Goal: Communication & Community: Answer question/provide support

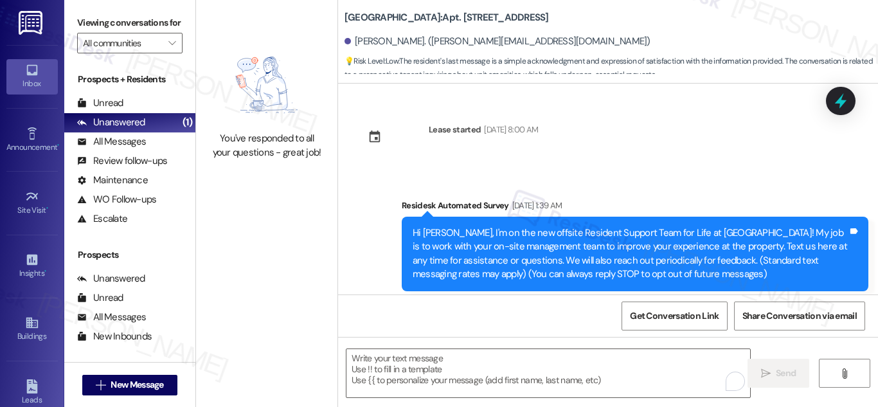
scroll to position [8735, 0]
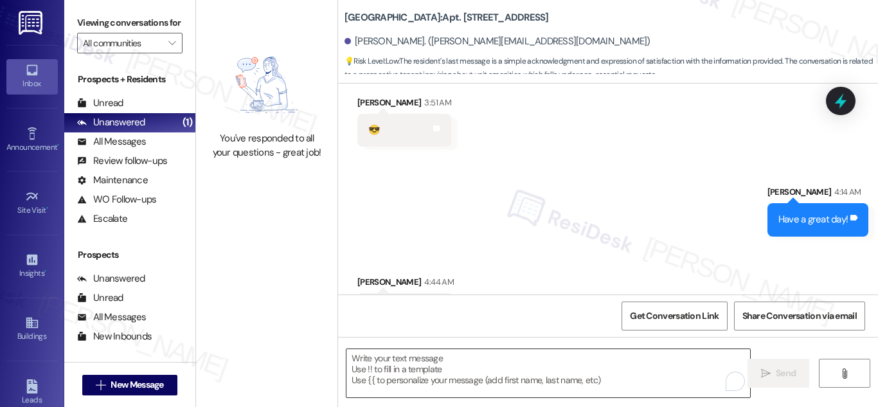
click at [488, 366] on textarea "To enrich screen reader interactions, please activate Accessibility in Grammarl…" at bounding box center [548, 373] width 404 height 48
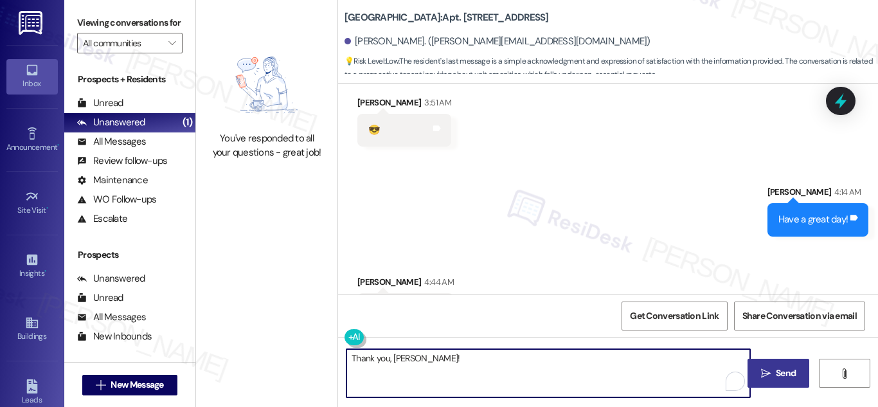
type textarea "Thank you, [PERSON_NAME]!"
click at [778, 373] on span "Send" at bounding box center [786, 372] width 20 height 13
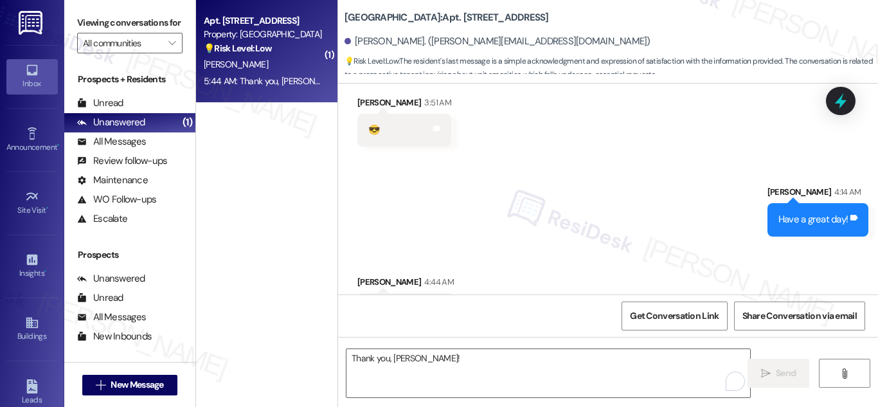
scroll to position [8825, 0]
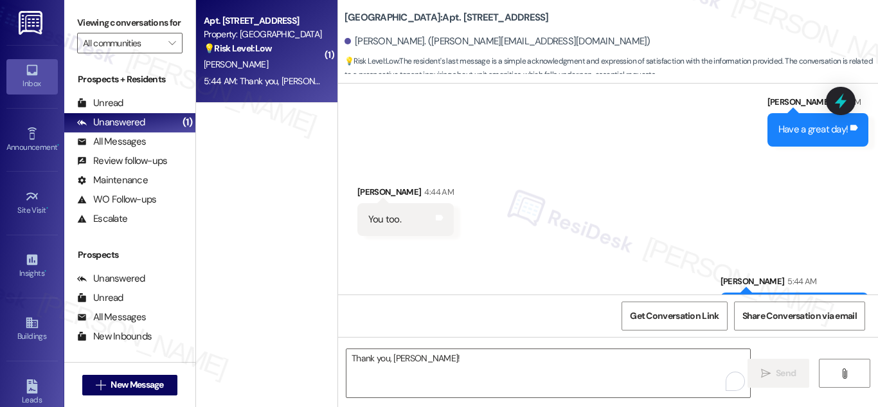
click at [265, 44] on strong "💡 Risk Level: Low" at bounding box center [238, 48] width 68 height 12
click at [289, 45] on div "💡 Risk Level: Low The resident's messages are part of a leasing inquiry regardi…" at bounding box center [263, 48] width 119 height 13
click at [258, 28] on div "Property: [GEOGRAPHIC_DATA]" at bounding box center [263, 34] width 119 height 13
drag, startPoint x: 262, startPoint y: 46, endPoint x: 272, endPoint y: 55, distance: 12.8
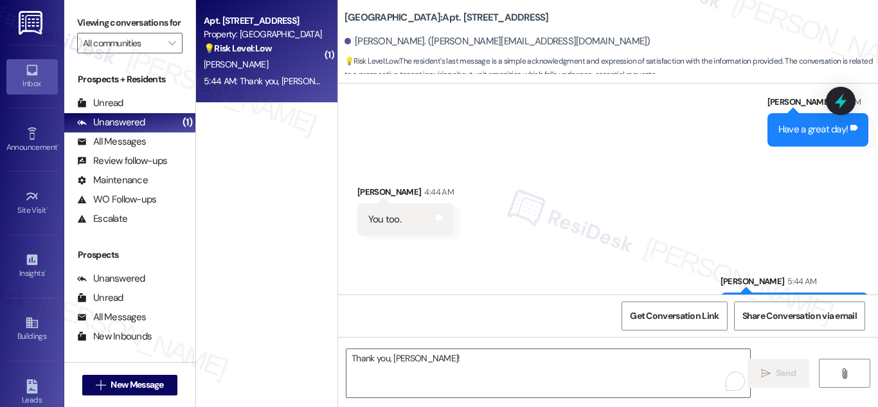
click at [263, 46] on strong "💡 Risk Level: Low" at bounding box center [238, 48] width 68 height 12
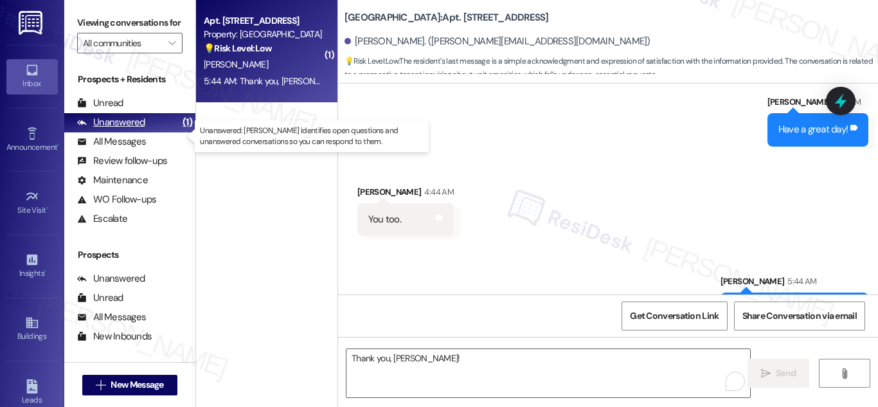
click at [141, 129] on div "Unanswered (1)" at bounding box center [129, 122] width 131 height 19
click at [141, 129] on div "Unanswered" at bounding box center [111, 122] width 68 height 13
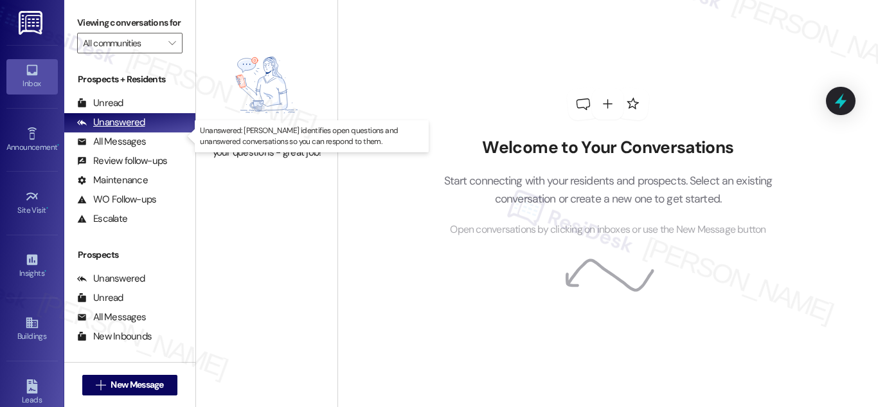
click at [127, 129] on div "Unanswered" at bounding box center [111, 122] width 68 height 13
click at [387, 152] on div "Welcome to Your Conversations Start connecting with your residents and prospect…" at bounding box center [607, 203] width 540 height 407
click at [26, 76] on icon at bounding box center [32, 70] width 14 height 14
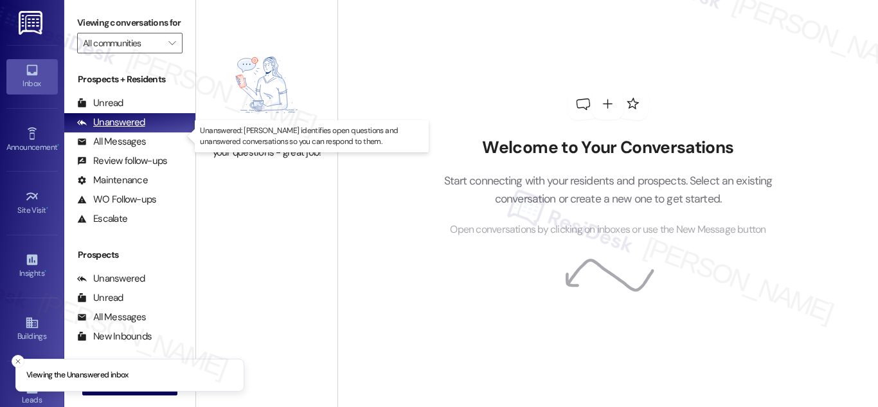
click at [129, 129] on div "Unanswered" at bounding box center [111, 122] width 68 height 13
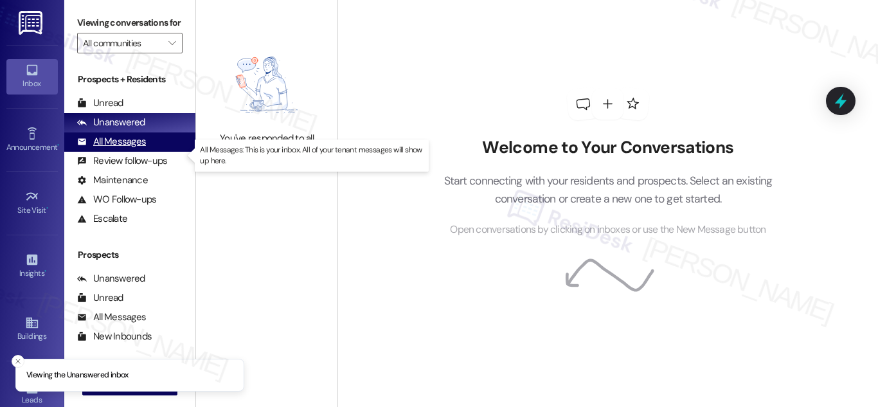
click at [120, 148] on div "All Messages" at bounding box center [111, 141] width 69 height 13
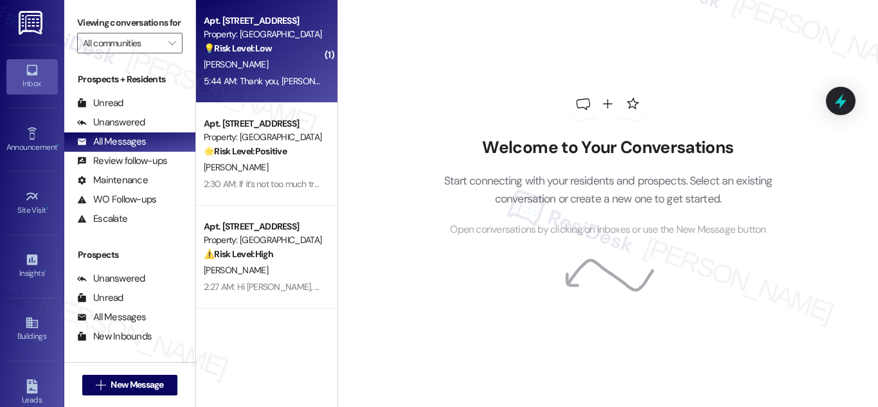
click at [276, 60] on div "[PERSON_NAME]" at bounding box center [262, 65] width 121 height 16
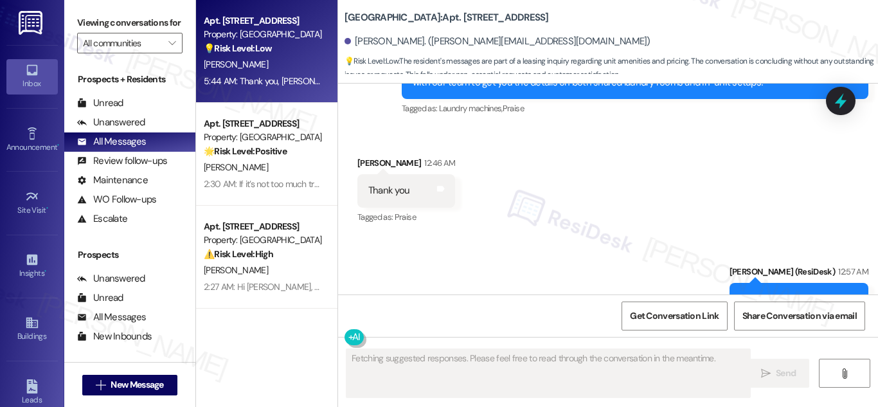
scroll to position [8754, 0]
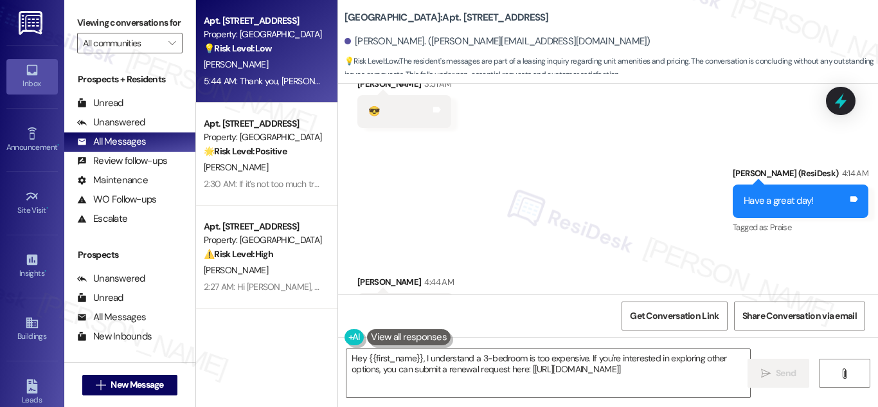
type textarea "Hey {{first_name}}, I understand a 3-bedroom is too expensive. If you're intere…"
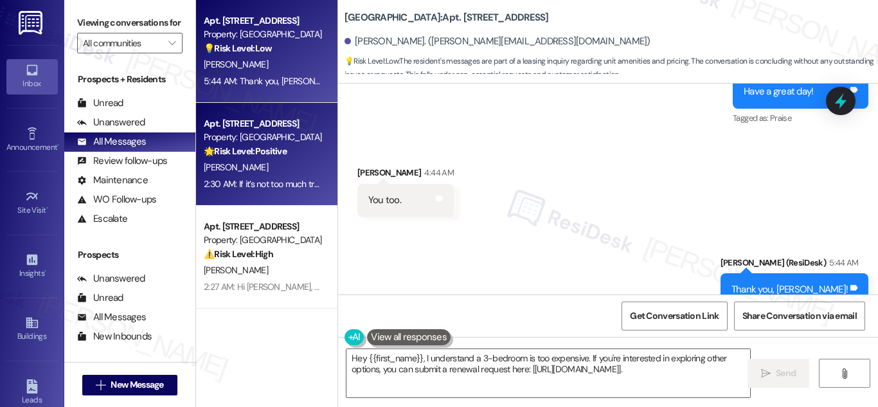
click at [256, 126] on div "Apt. 2103, 201 Hackberry St" at bounding box center [263, 123] width 119 height 13
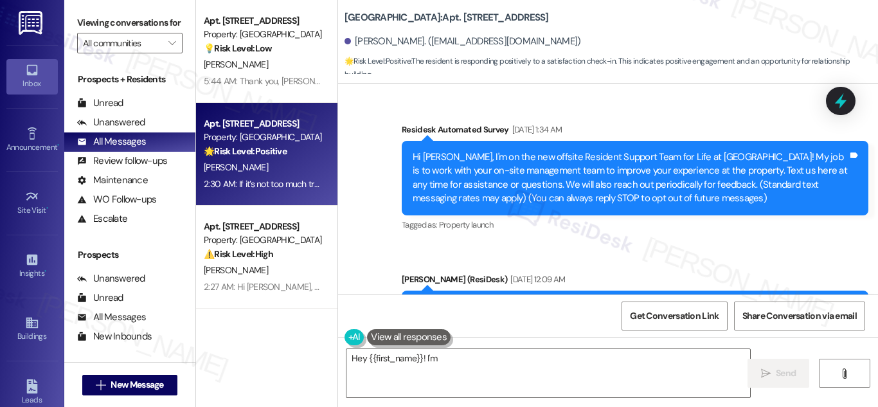
scroll to position [27939, 0]
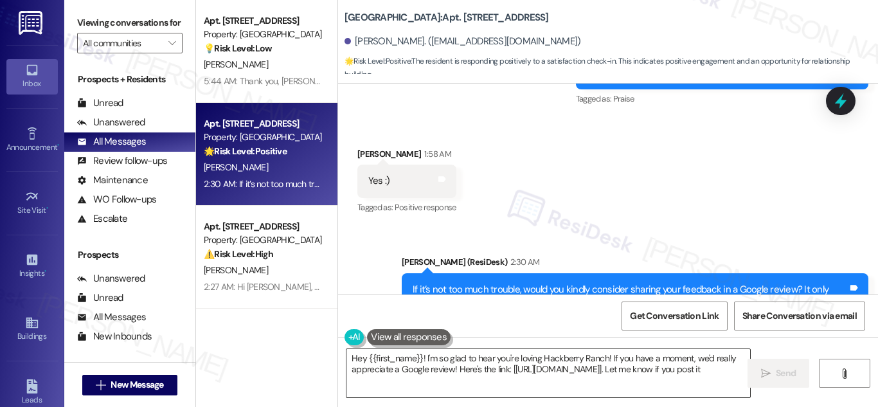
type textarea "Hey {{first_name}}! I'm so glad to hear you're loving Hackberry Ranch! If you h…"
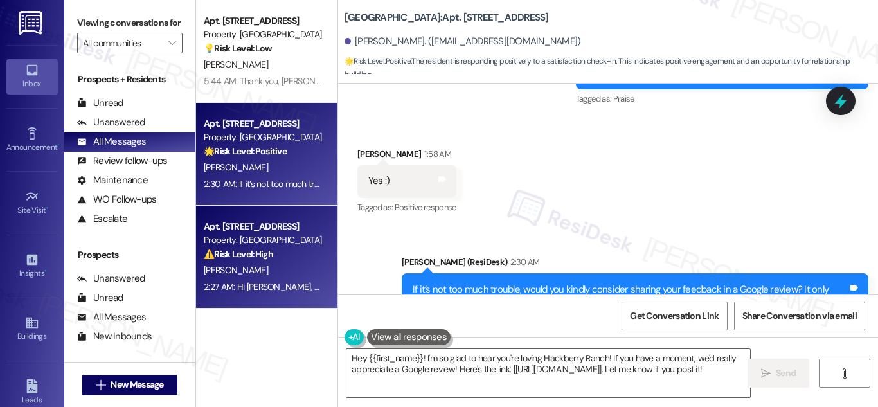
click at [245, 250] on strong "⚠️ Risk Level: High" at bounding box center [238, 254] width 69 height 12
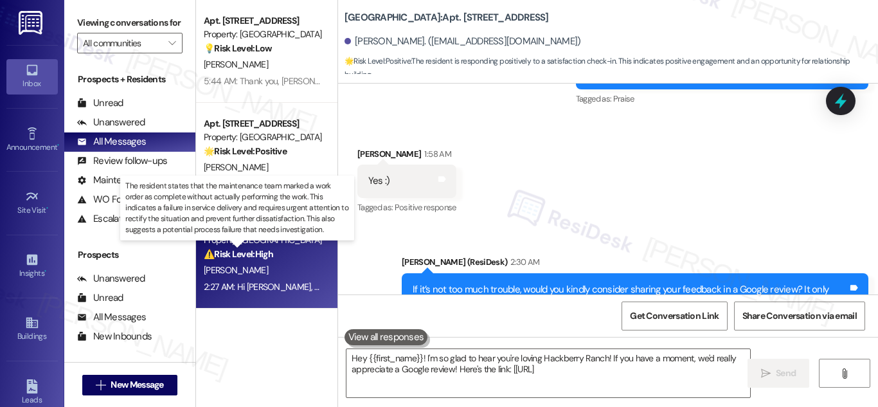
type textarea "Hey {{first_name}}! I'm so glad to hear you're loving Hackberry Ranch! If you h…"
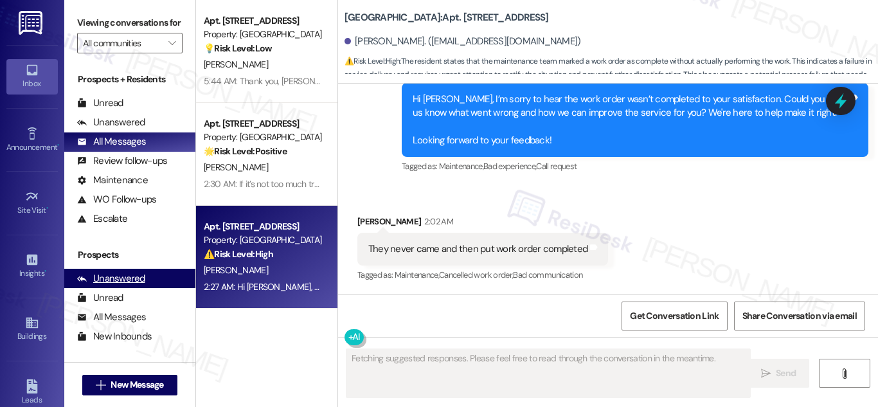
scroll to position [1880, 0]
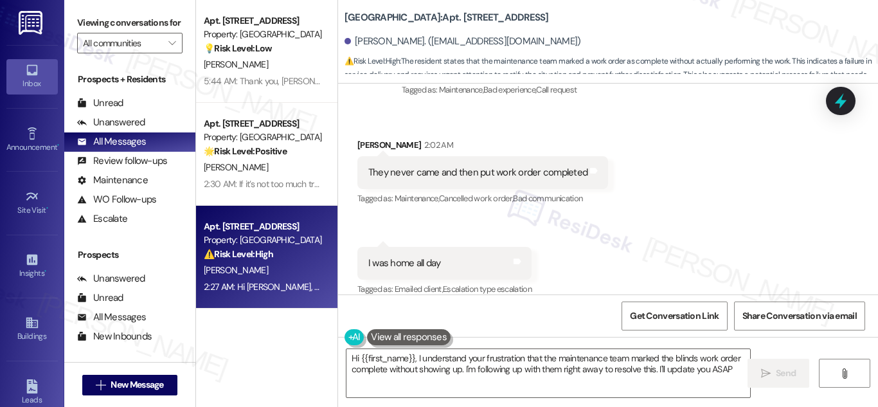
type textarea "Hi {{first_name}}, I understand your frustration that the maintenance team mark…"
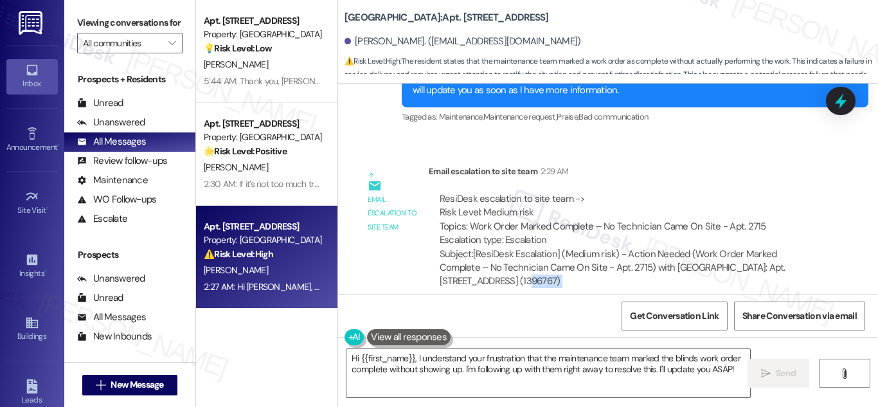
drag, startPoint x: 871, startPoint y: 298, endPoint x: 877, endPoint y: 262, distance: 36.6
click at [877, 262] on div "Lease started Jan 24, 2025 at 8:00 AM Survey, sent via SMS Residesk Automated S…" at bounding box center [608, 287] width 540 height 407
drag, startPoint x: 877, startPoint y: 269, endPoint x: 871, endPoint y: 299, distance: 31.4
click at [872, 300] on div "Get Conversation Link Share Conversation via email" at bounding box center [608, 315] width 540 height 42
